Goal: Transaction & Acquisition: Purchase product/service

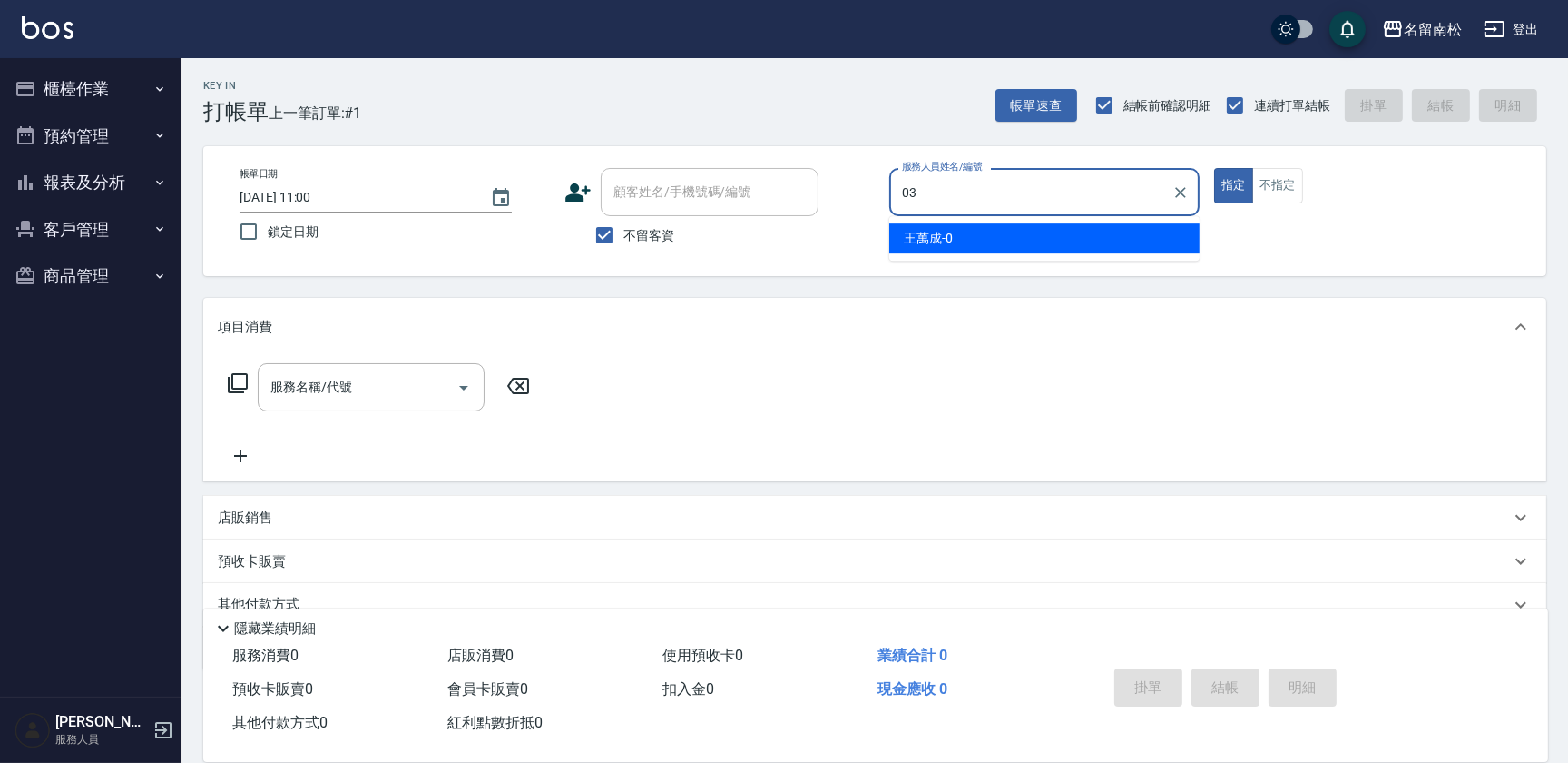
type input "張蕎驛-03"
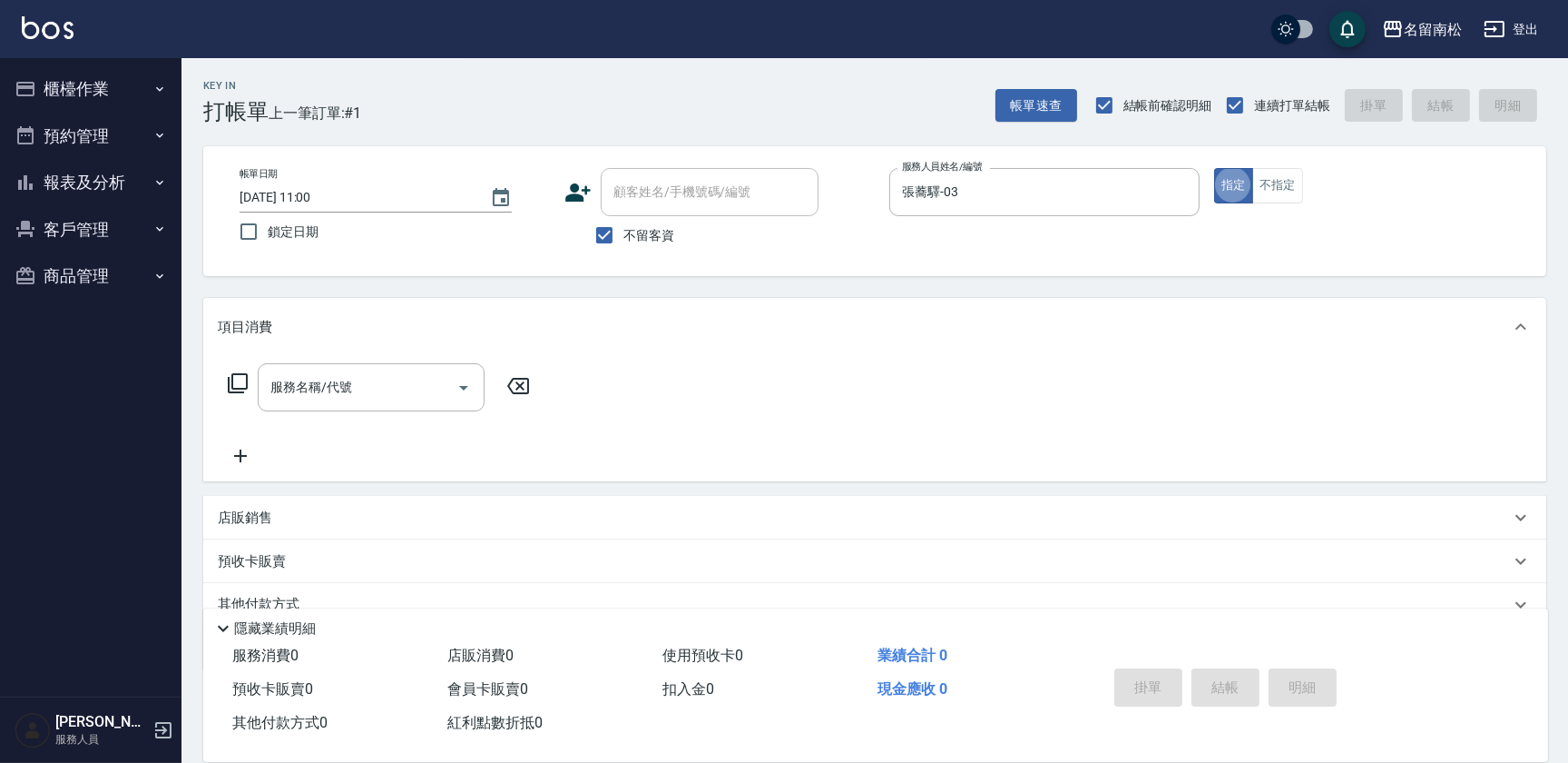
type button "true"
click at [373, 385] on input "服務名稱/代號" at bounding box center [358, 387] width 184 height 32
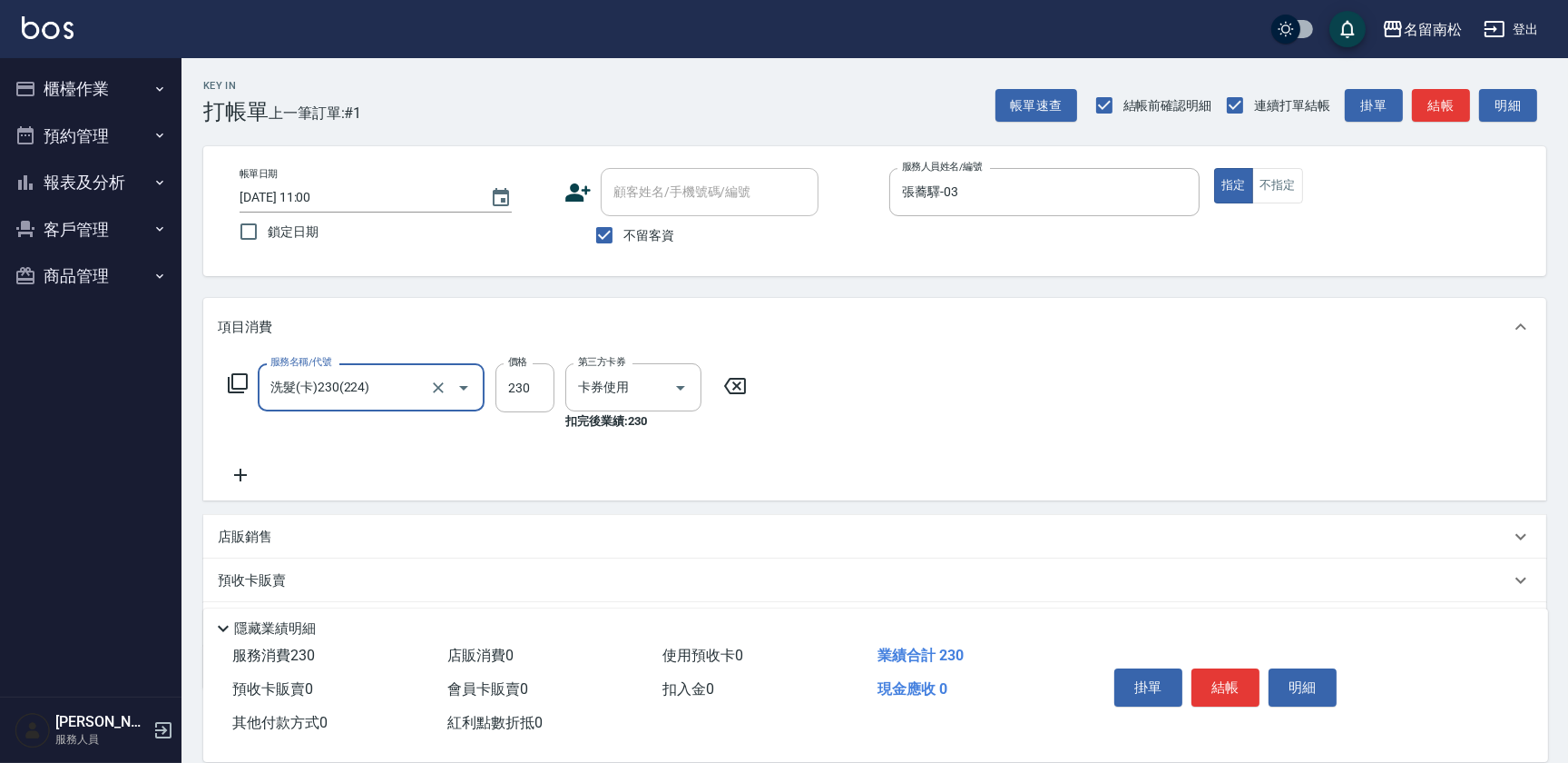
type input "洗髮(卡)230(224)"
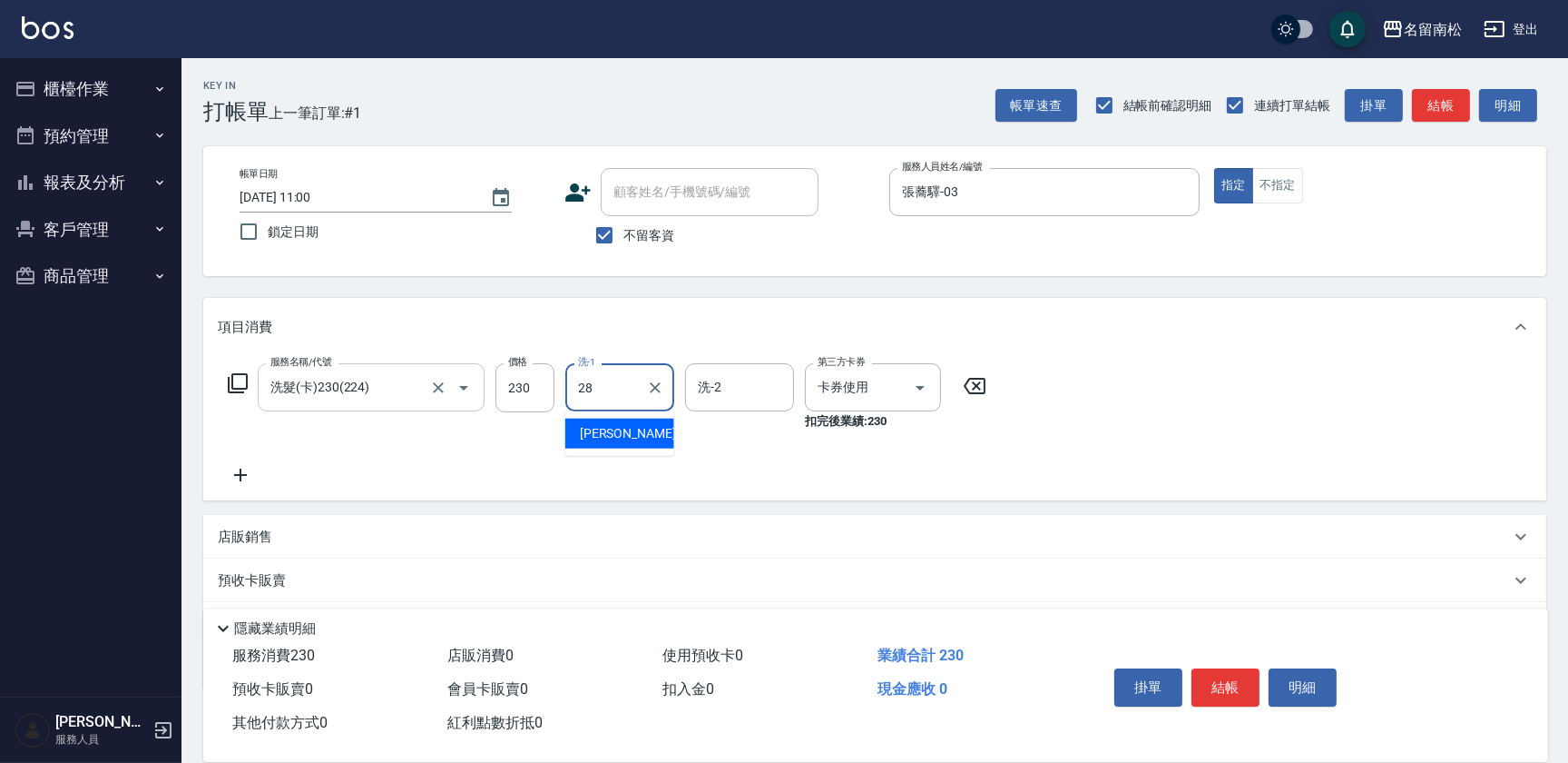
type input "[PERSON_NAME]-28"
click at [1217, 685] on button "結帳" at bounding box center [1225, 687] width 68 height 39
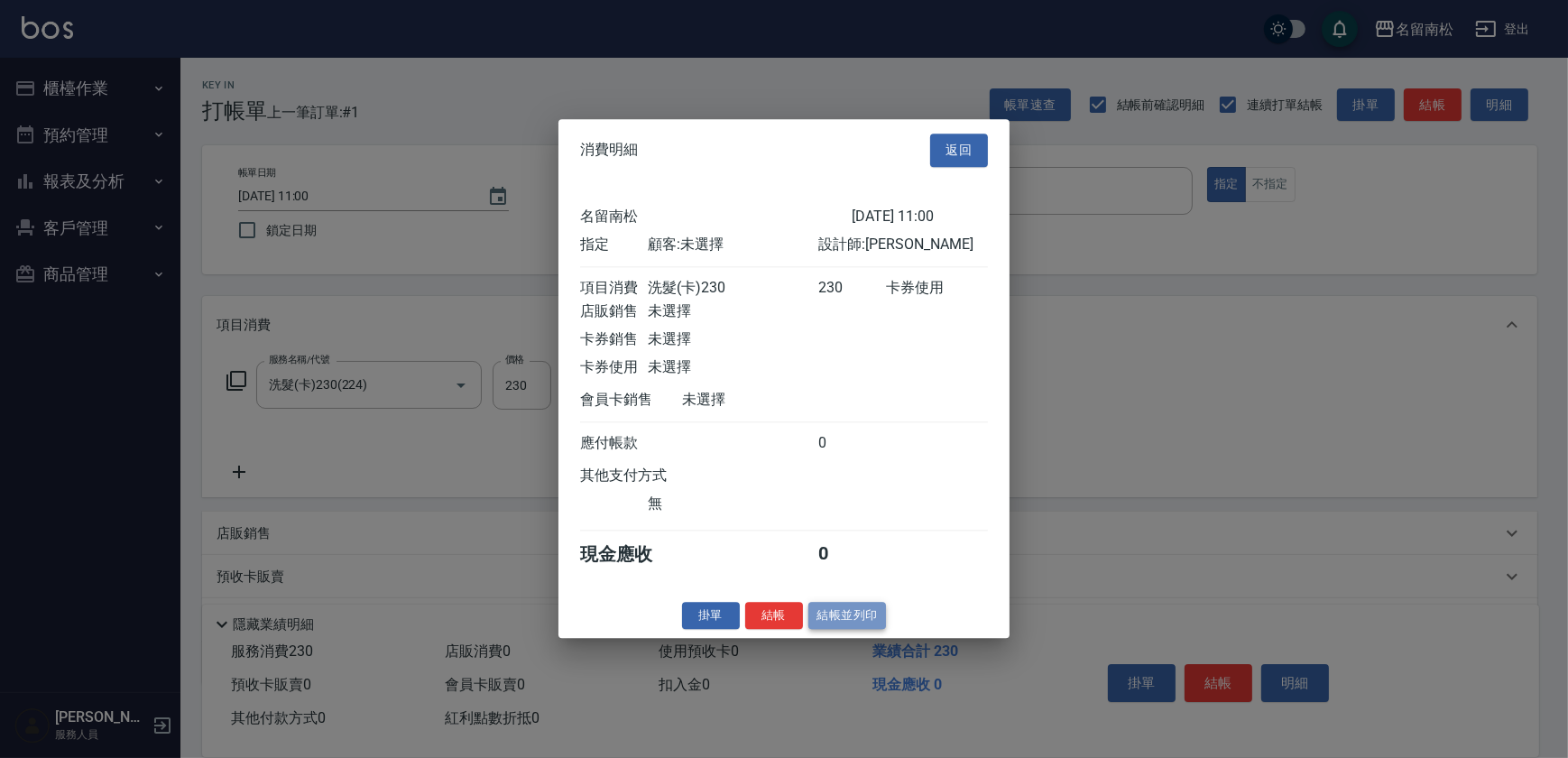
click at [856, 625] on button "結帳並列印" at bounding box center [848, 616] width 79 height 27
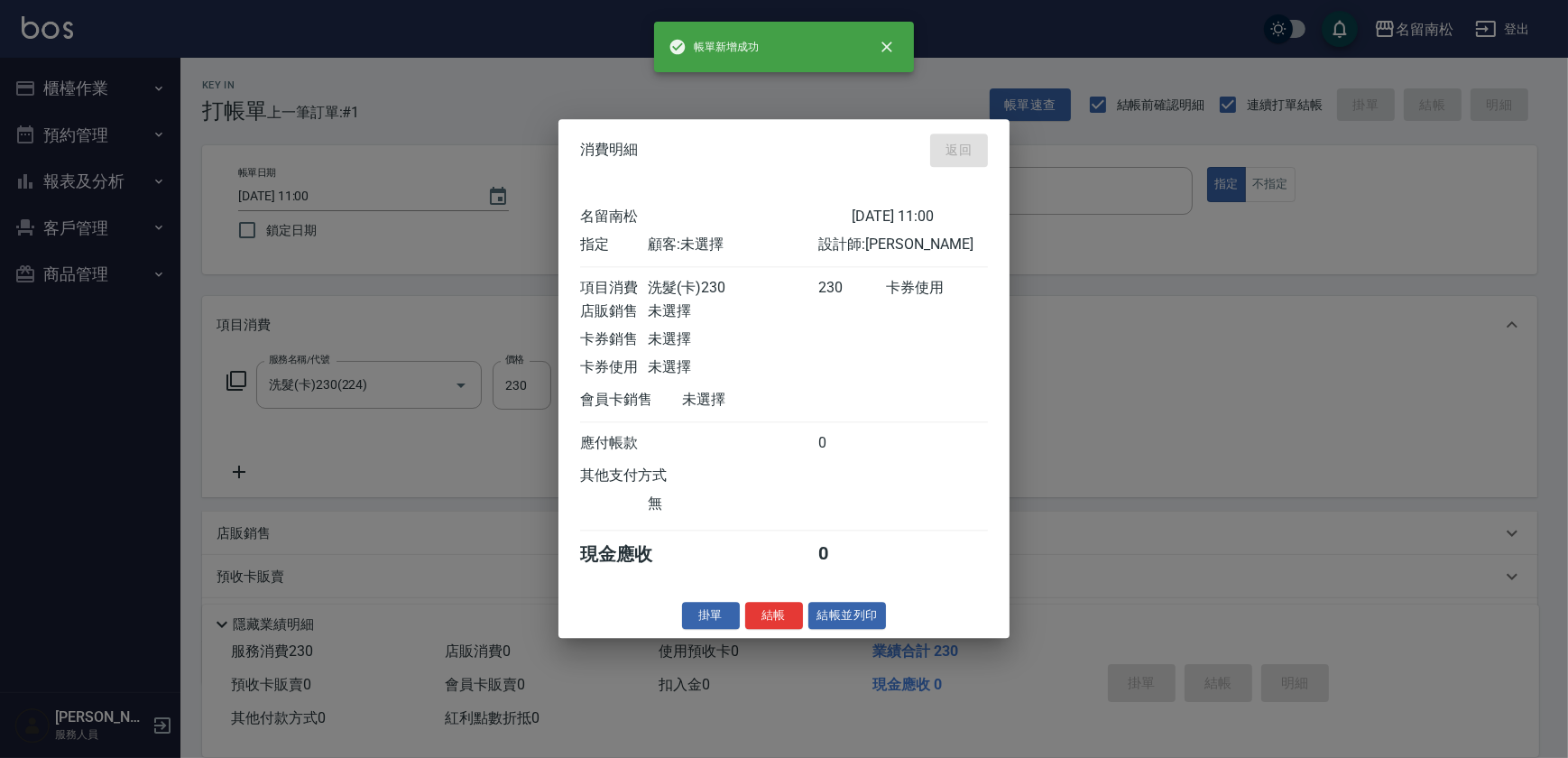
type input "[DATE] 12:06"
